Goal: Information Seeking & Learning: Learn about a topic

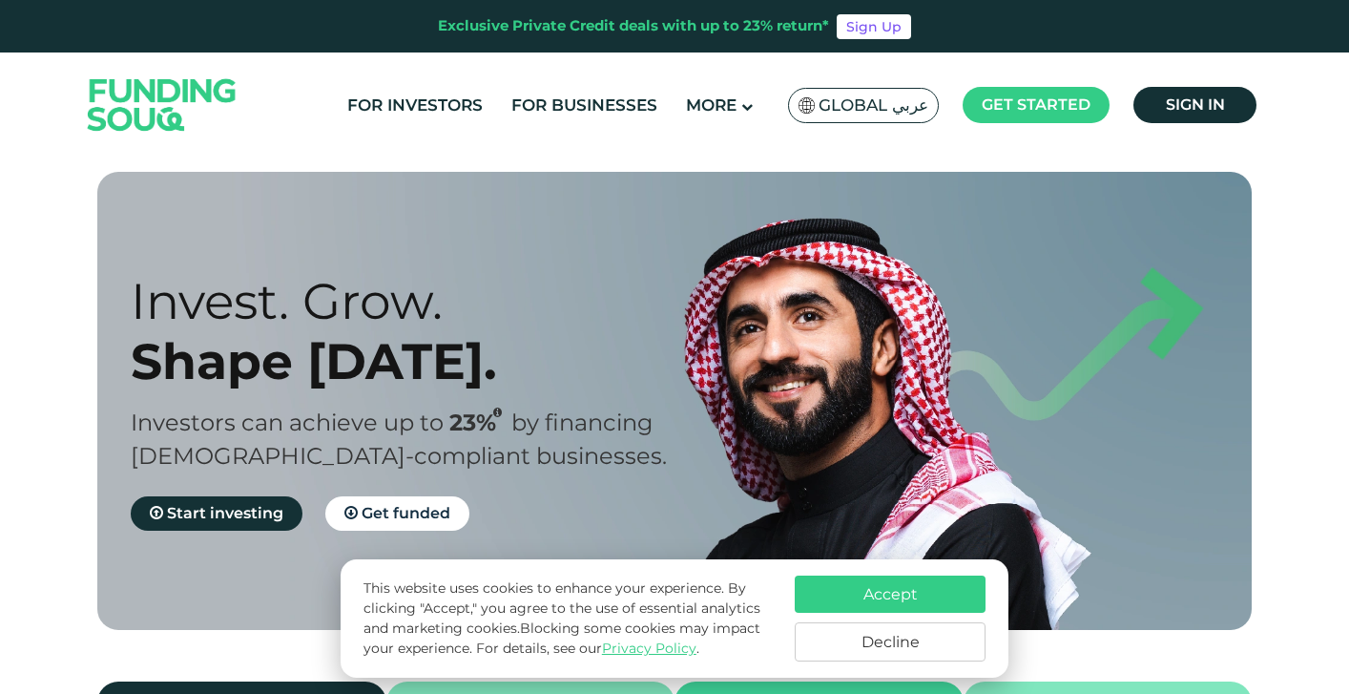
click at [864, 581] on button "Accept" at bounding box center [890, 593] width 191 height 37
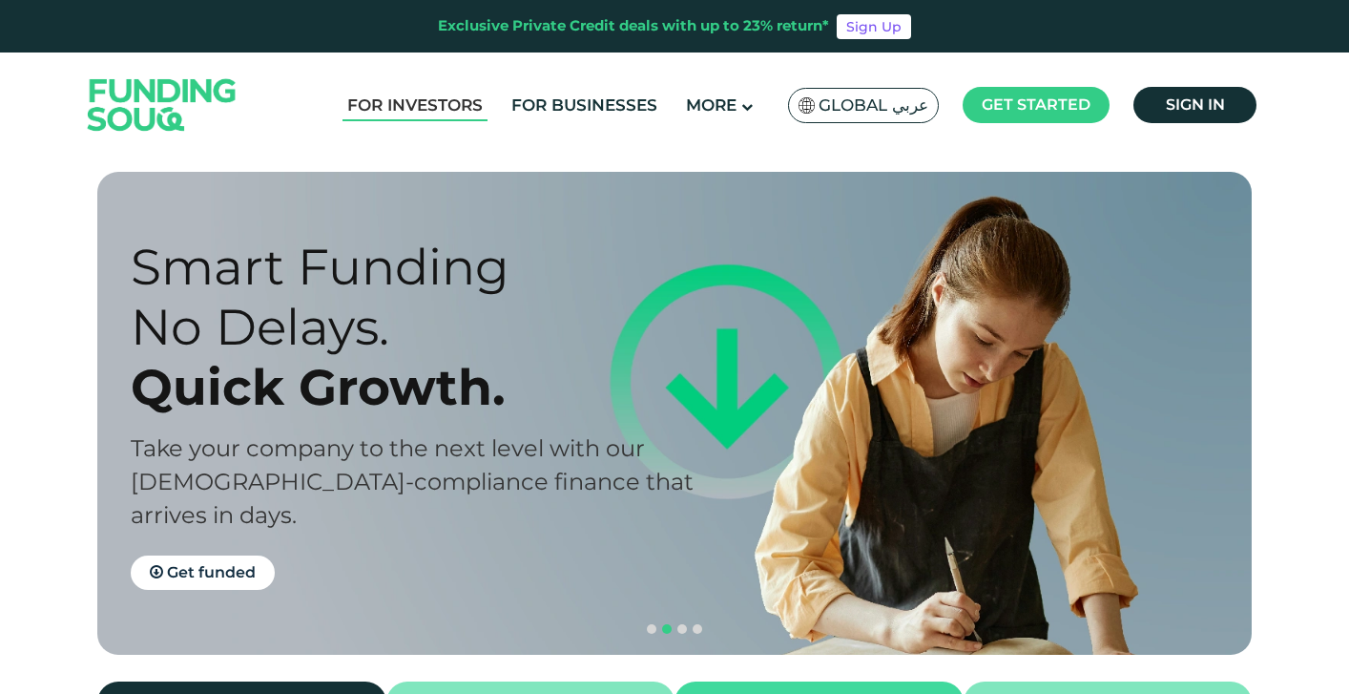
click at [427, 110] on link "For Investors" at bounding box center [415, 105] width 145 height 31
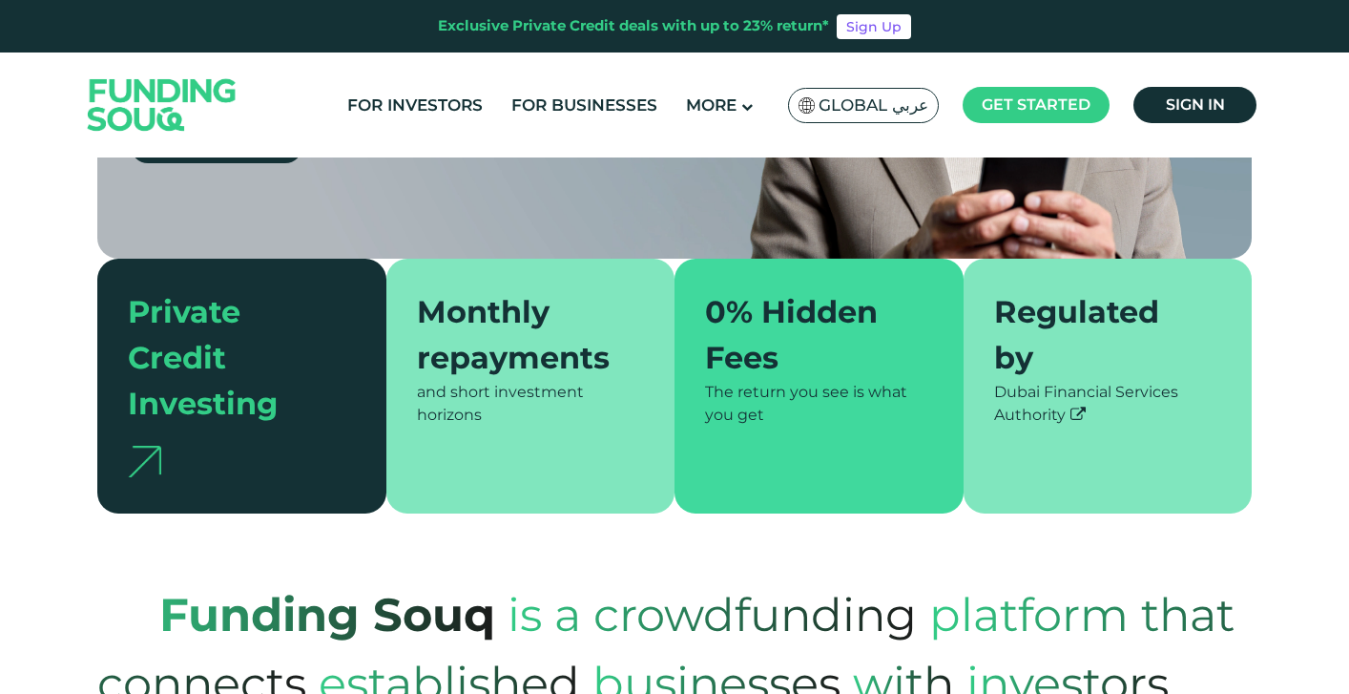
type tc-range-slider "4"
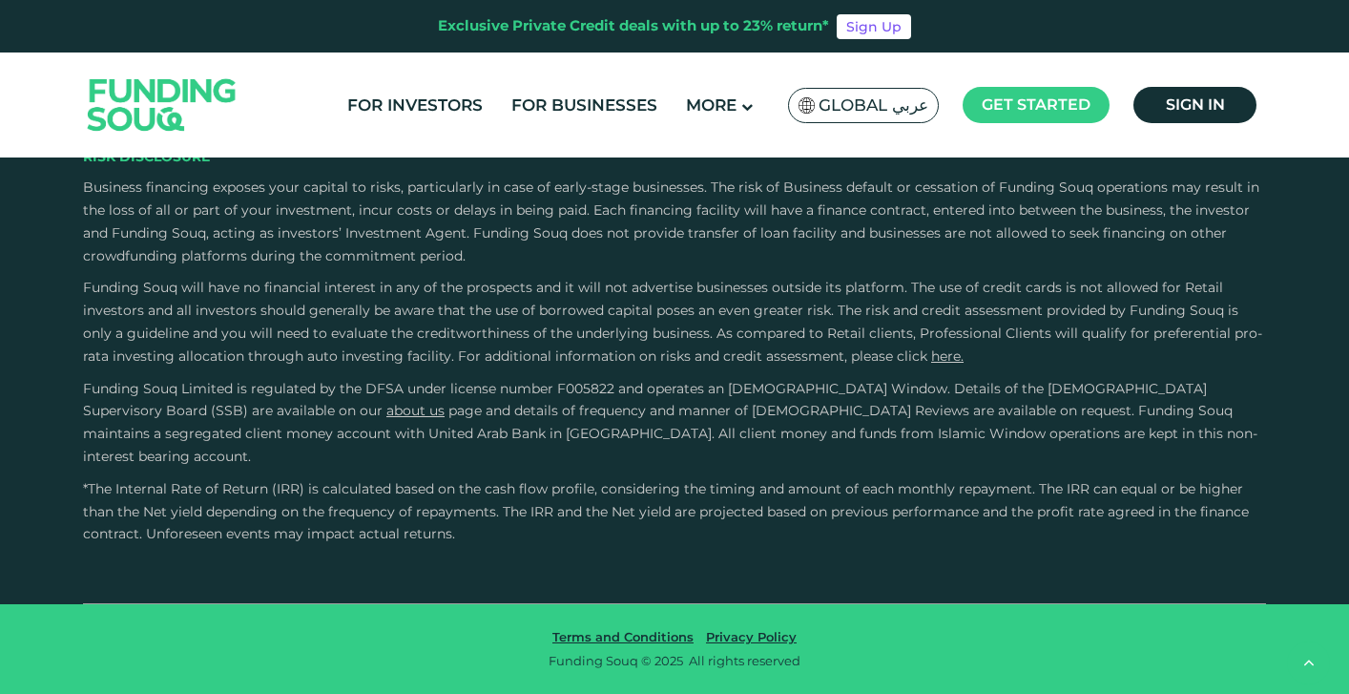
scroll to position [3754, 0]
radio input "true"
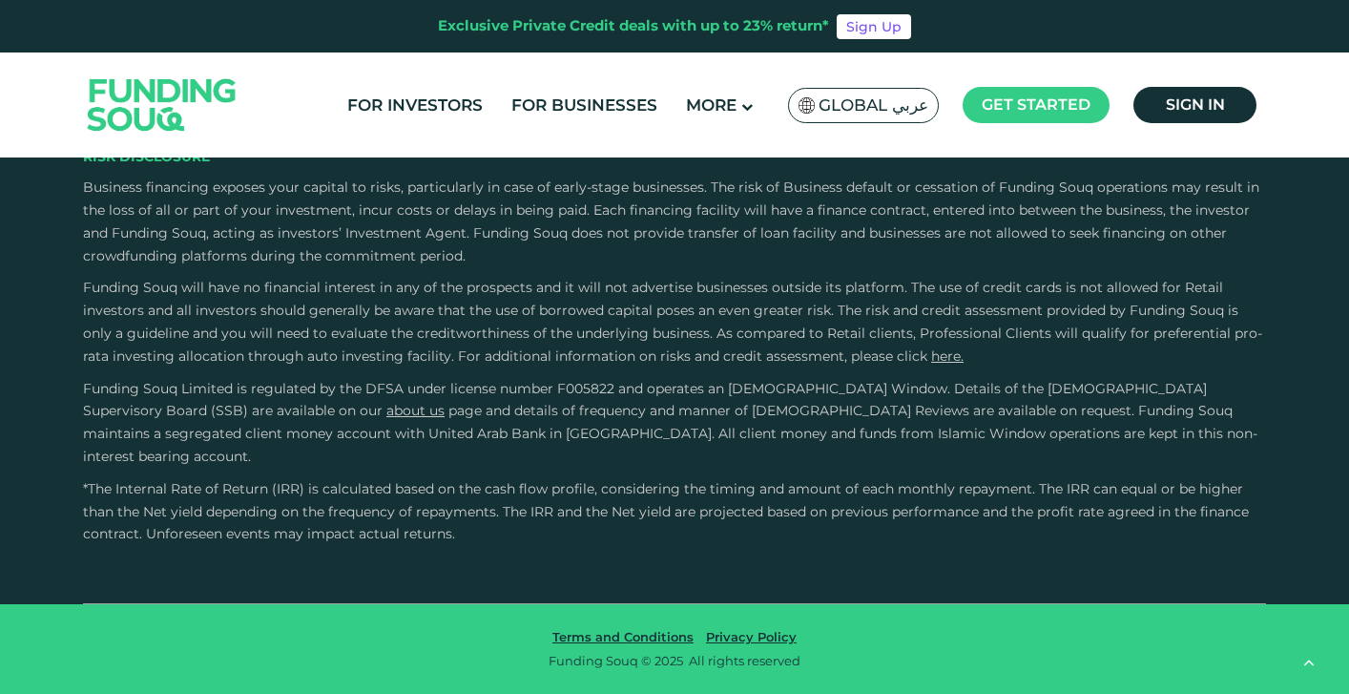
radio input "true"
type tc-range-slider "1000000"
drag, startPoint x: 177, startPoint y: 321, endPoint x: 484, endPoint y: 335, distance: 307.6
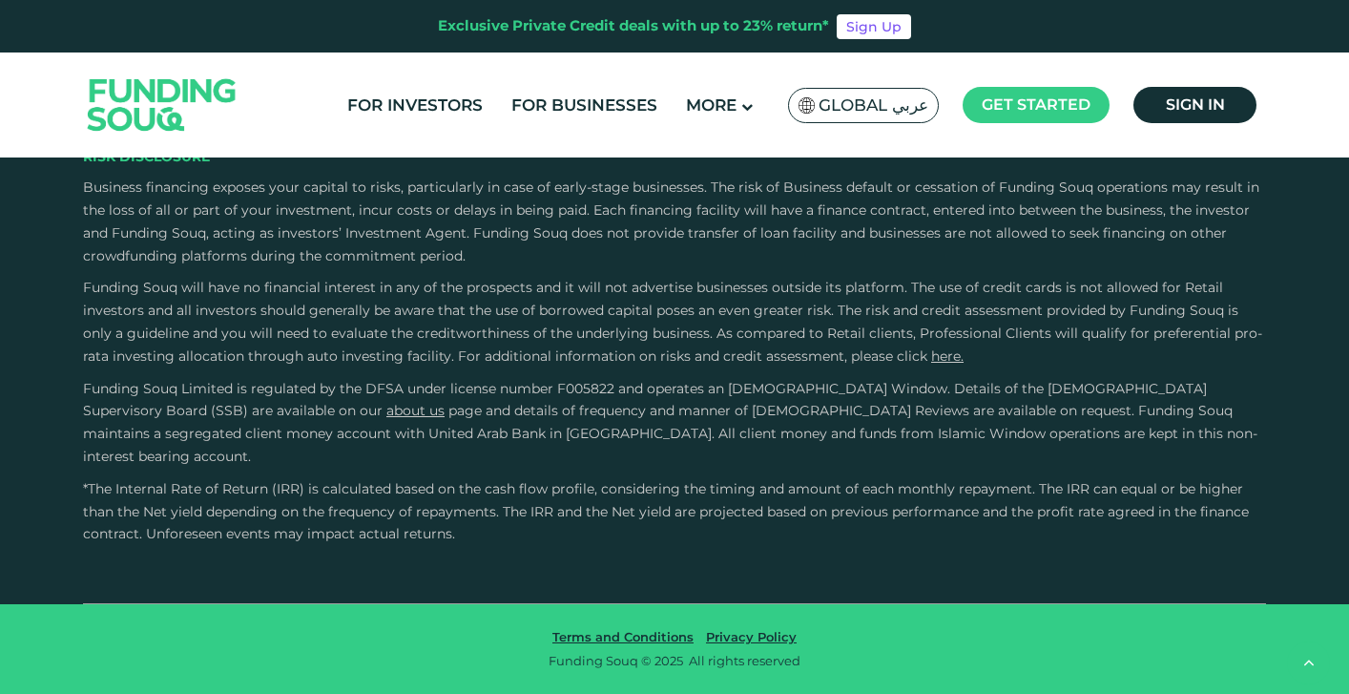
type tc-range-slider "1"
drag, startPoint x: 722, startPoint y: 313, endPoint x: 529, endPoint y: 312, distance: 193.7
type tc-range-slider "10000"
type tc-range-slider "170000"
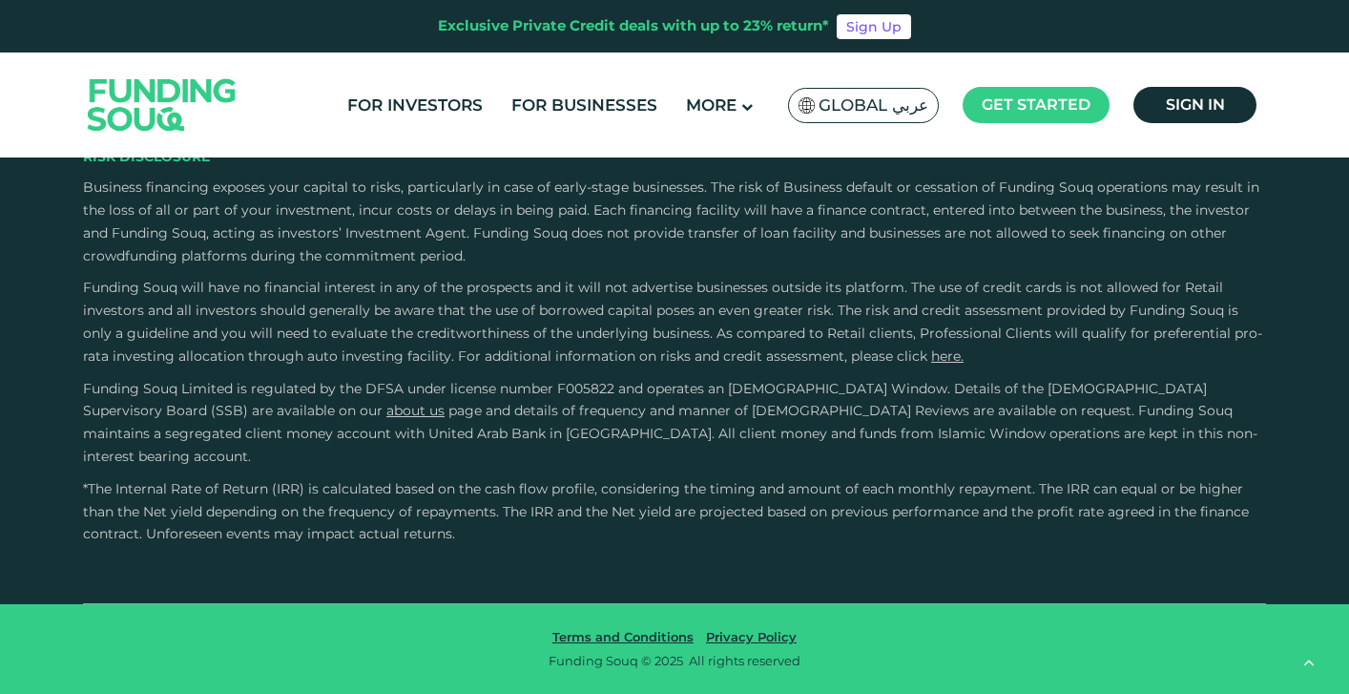
drag, startPoint x: 437, startPoint y: 319, endPoint x: 193, endPoint y: 312, distance: 244.4
type tc-range-slider "5"
drag, startPoint x: 505, startPoint y: 320, endPoint x: 809, endPoint y: 319, distance: 304.4
